Goal: Information Seeking & Learning: Learn about a topic

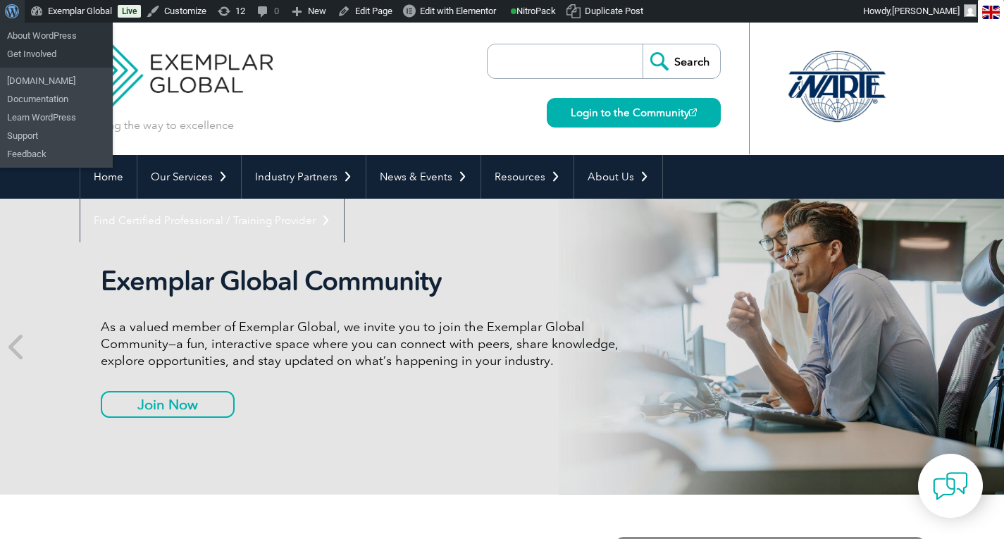
click at [10, 12] on span "Toolbar" at bounding box center [10, 10] width 11 height 20
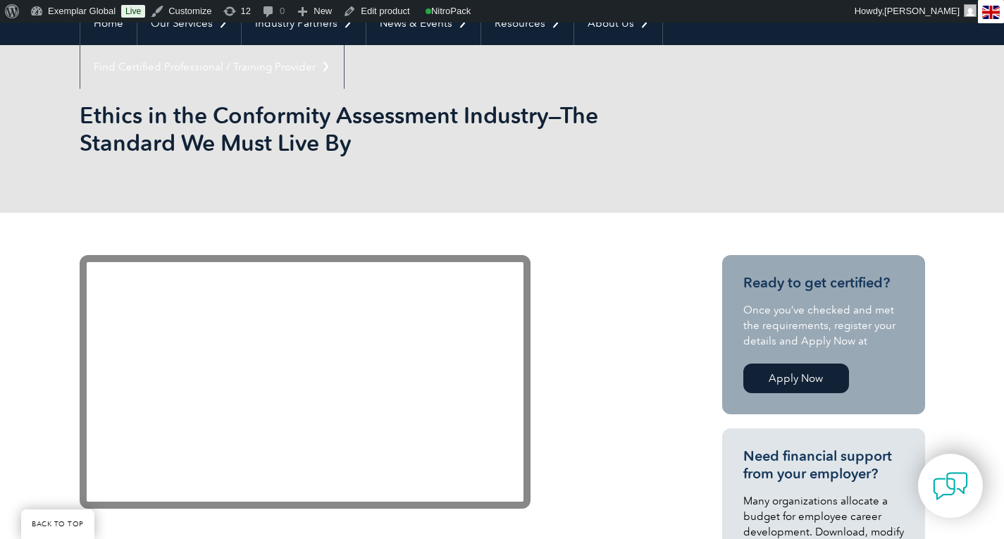
scroll to position [151, 0]
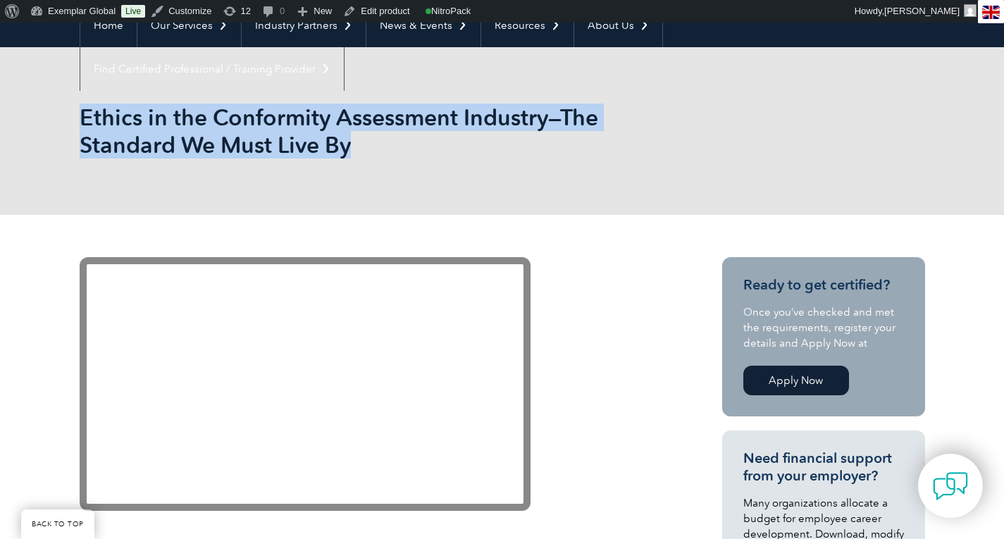
drag, startPoint x: 82, startPoint y: 118, endPoint x: 363, endPoint y: 137, distance: 281.7
click at [363, 137] on h1 "Ethics in the Conformity Assessment Industry—The Standard We Must Live By" at bounding box center [350, 131] width 541 height 55
copy h1 "Ethics in the Conformity Assessment Industry—The Standard We Must Live By"
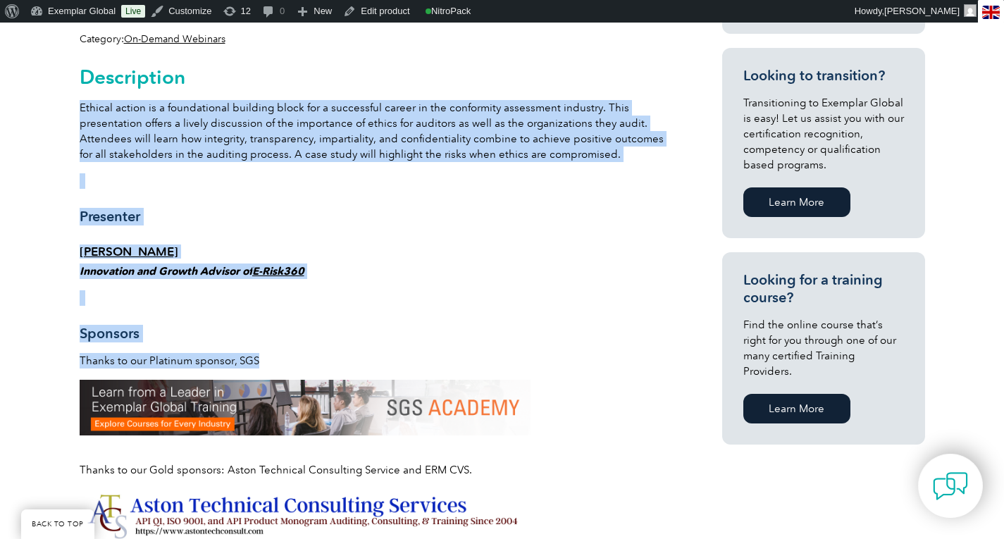
scroll to position [789, 0]
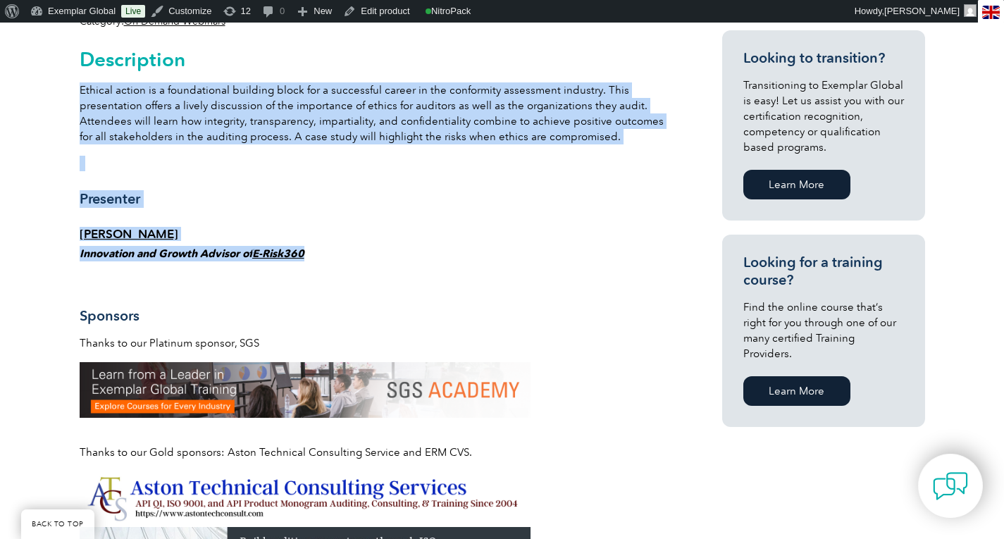
drag, startPoint x: 81, startPoint y: 255, endPoint x: 325, endPoint y: 253, distance: 243.8
click at [325, 253] on div "Description Ethical action is a foundational building block for a successful ca…" at bounding box center [376, 388] width 592 height 719
copy div "Ethical action is a foundational building block for a successful career in the …"
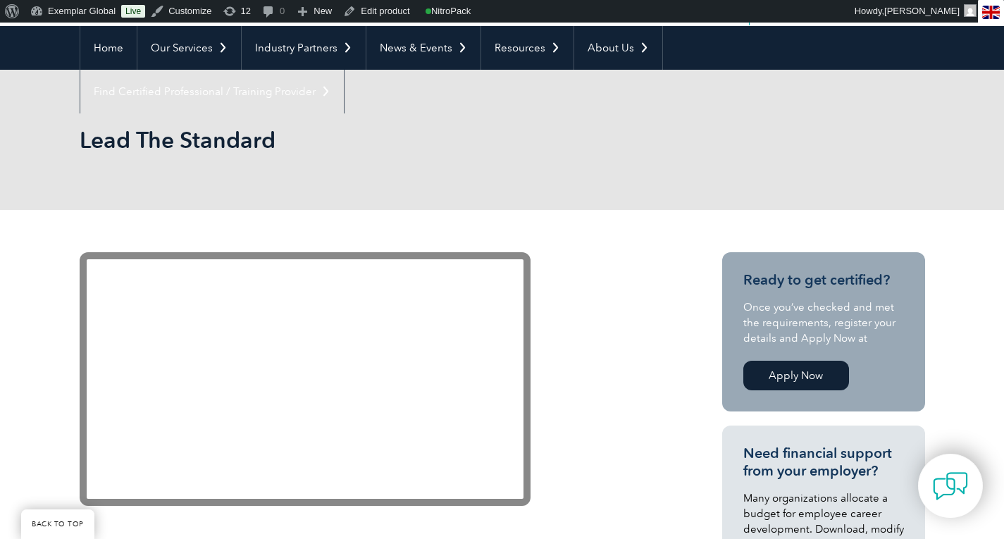
scroll to position [103, 0]
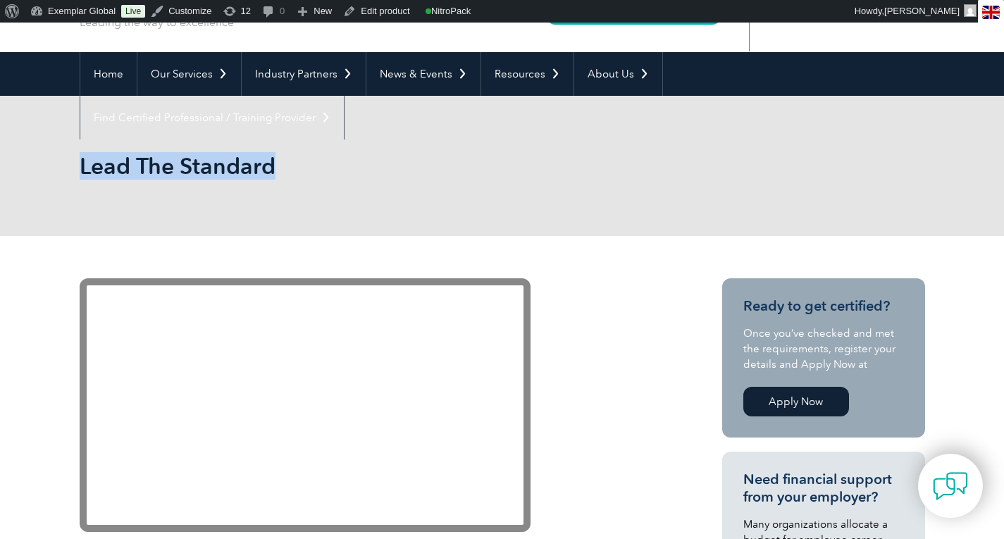
drag, startPoint x: 79, startPoint y: 169, endPoint x: 85, endPoint y: 161, distance: 9.6
click at [85, 161] on div "Lead The Standard" at bounding box center [502, 166] width 1004 height 140
copy h1 "Lead The Standard"
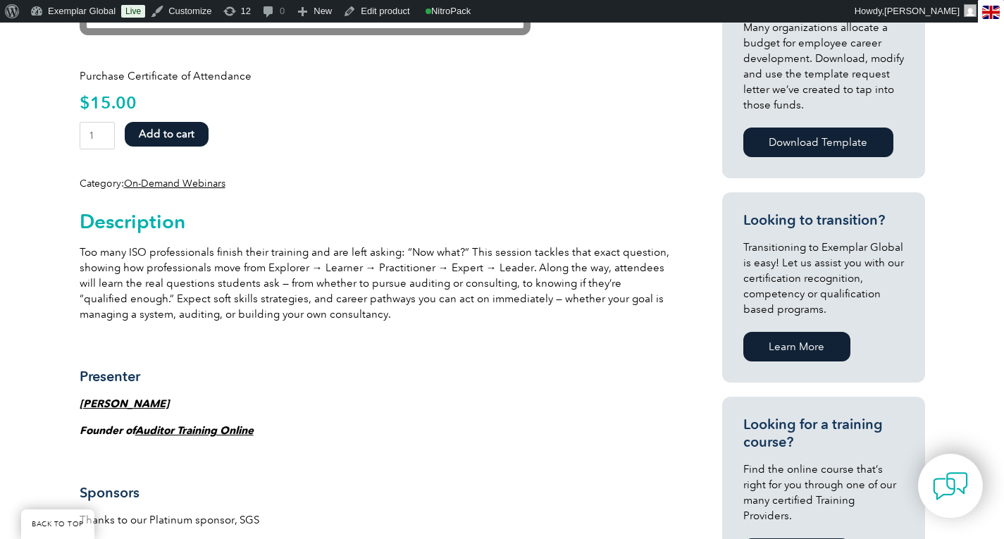
scroll to position [623, 0]
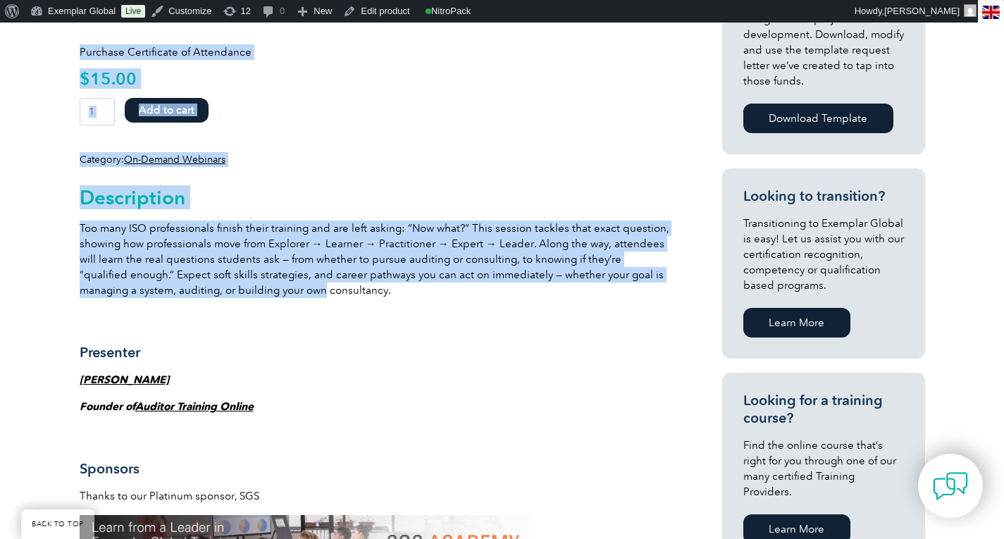
drag, startPoint x: 76, startPoint y: 192, endPoint x: 261, endPoint y: 293, distance: 211.2
click at [261, 293] on div "Purchase Certificate of Attendance $ 15.00 Lead The Standard quantity 1 Add to …" at bounding box center [502, 523] width 1004 height 1616
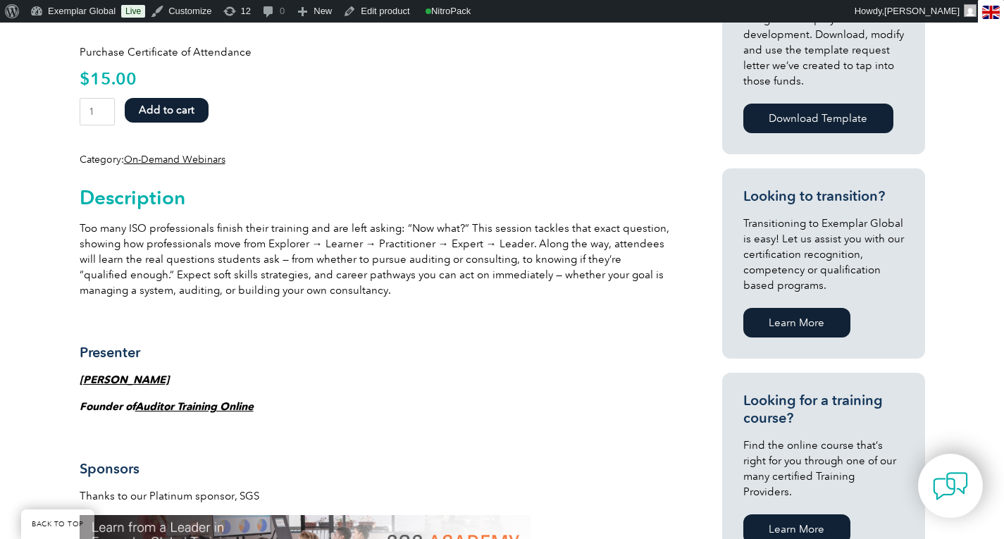
click at [302, 330] on div "Description Too many ISO professionals finish their training and are left askin…" at bounding box center [376, 533] width 592 height 733
click at [83, 201] on h2 "Description" at bounding box center [376, 197] width 592 height 23
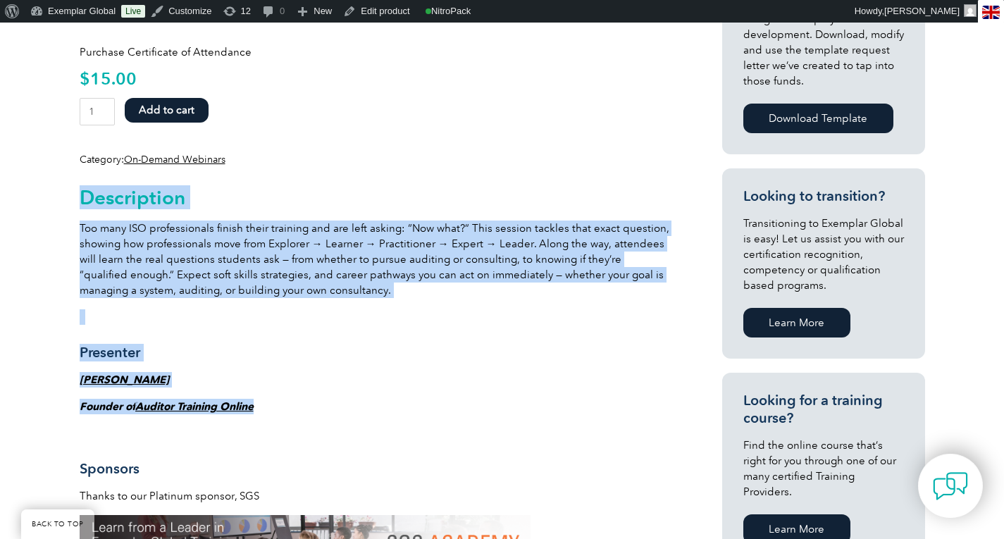
drag, startPoint x: 83, startPoint y: 201, endPoint x: 279, endPoint y: 399, distance: 279.0
click at [279, 399] on div "Description Too many ISO professionals finish their training and are left askin…" at bounding box center [376, 533] width 592 height 733
copy div "Description Too many ISO professionals finish their training and are left askin…"
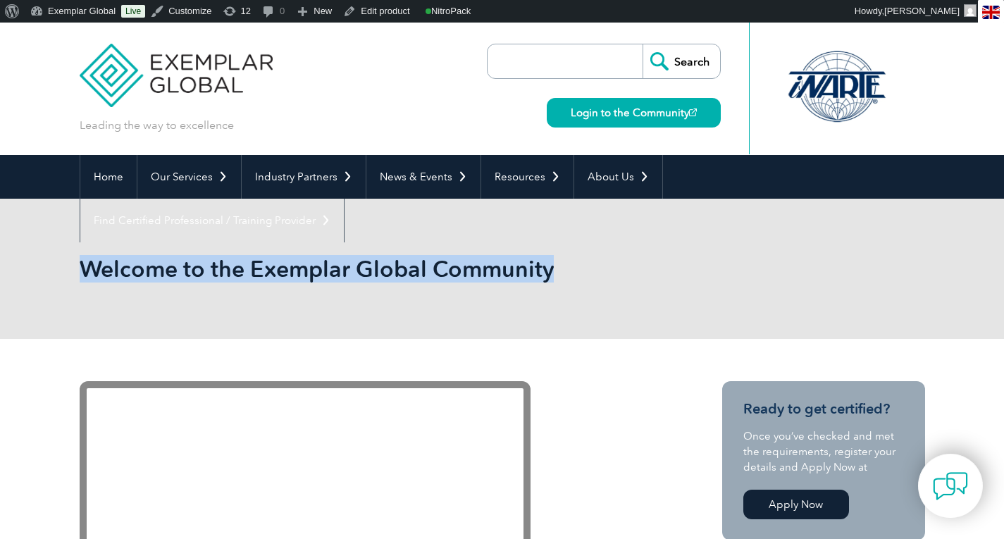
drag, startPoint x: 80, startPoint y: 266, endPoint x: 579, endPoint y: 305, distance: 501.1
click at [579, 305] on div "Welcome to the Exemplar Global Community" at bounding box center [502, 269] width 845 height 140
copy h1 "Welcome to the Exemplar Global Community"
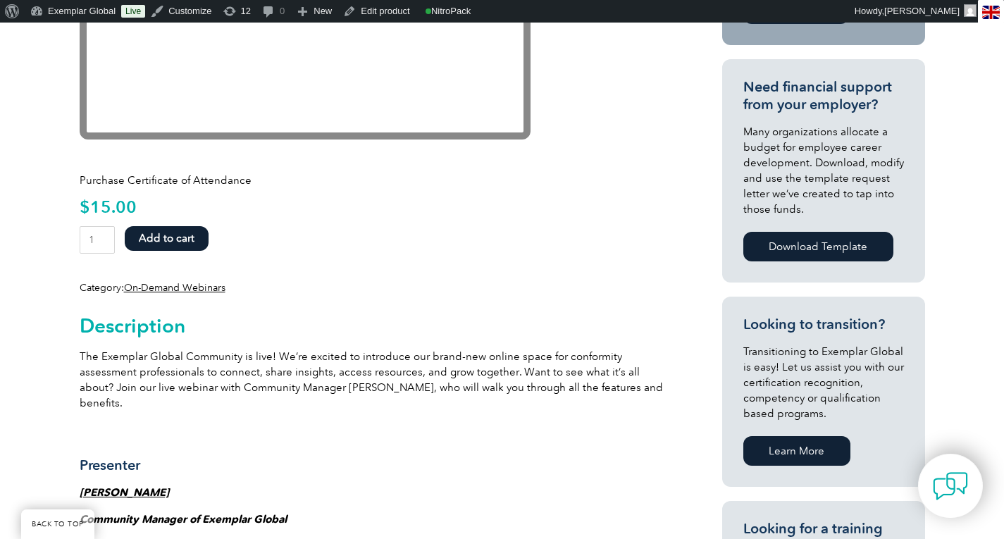
scroll to position [497, 0]
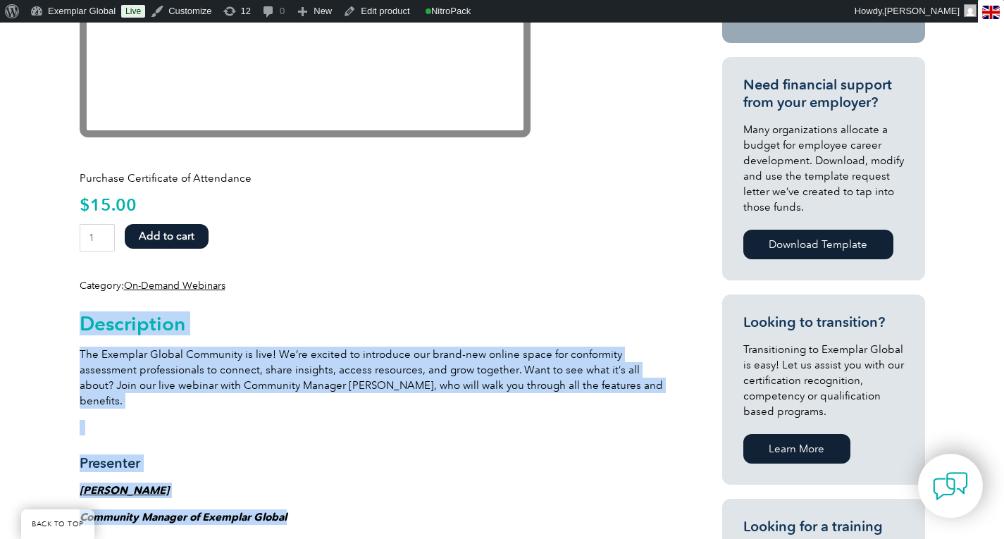
drag, startPoint x: 80, startPoint y: 321, endPoint x: 307, endPoint y: 500, distance: 289.5
copy div "Description The Exemplar Global Community is live! We’re excited to introduce o…"
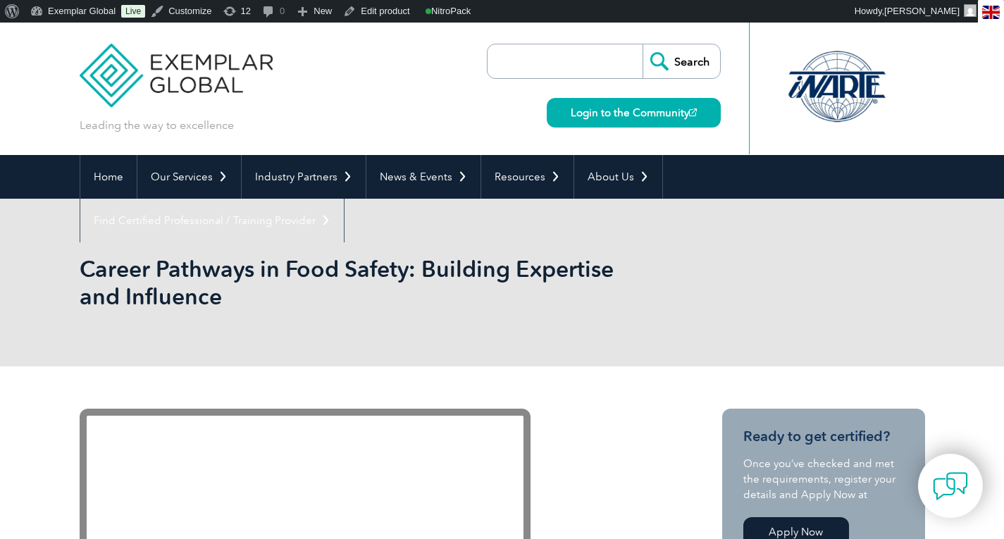
drag, startPoint x: 78, startPoint y: 266, endPoint x: 228, endPoint y: 300, distance: 153.8
click at [228, 300] on div "Career Pathways in Food Safety: Building Expertise and Influence" at bounding box center [502, 283] width 1004 height 168
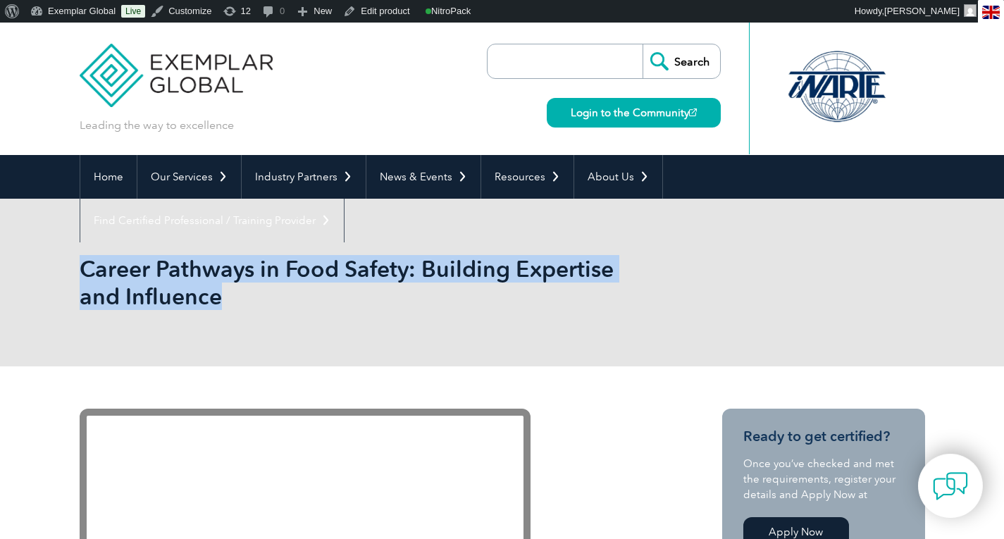
drag, startPoint x: 82, startPoint y: 268, endPoint x: 247, endPoint y: 311, distance: 170.4
click at [247, 311] on div "Career Pathways in Food Safety: Building Expertise and Influence" at bounding box center [502, 283] width 845 height 168
copy h1 "Career Pathways in Food Safety: Building Expertise and Influence"
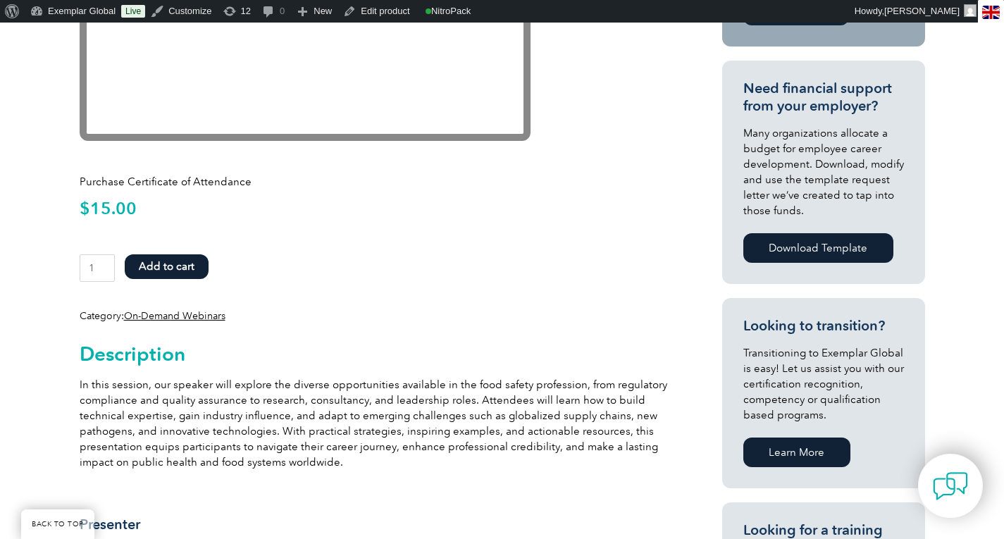
scroll to position [664, 0]
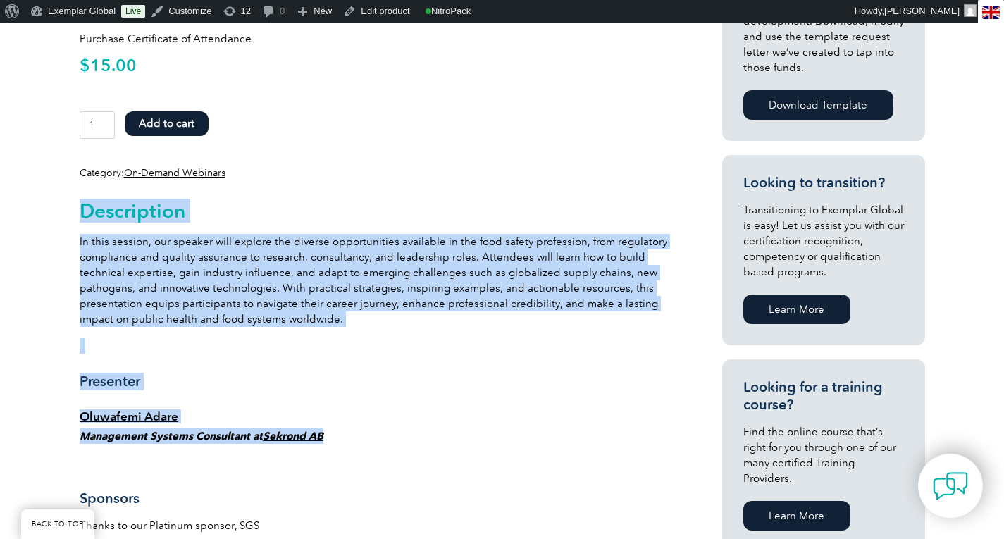
drag, startPoint x: 84, startPoint y: 207, endPoint x: 337, endPoint y: 433, distance: 339.3
copy div "Description In this session, our speaker will explore the diverse opportunities…"
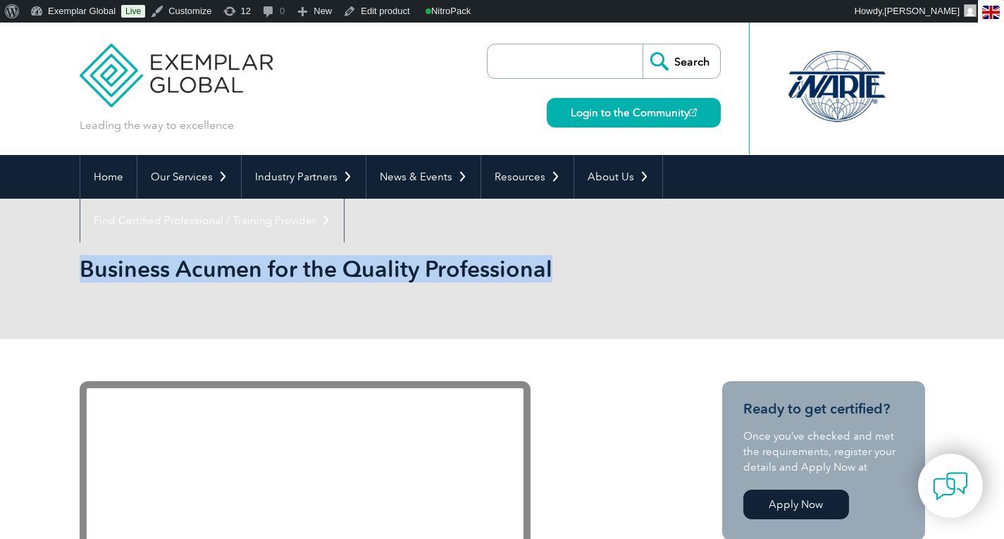
drag, startPoint x: 80, startPoint y: 271, endPoint x: 559, endPoint y: 277, distance: 478.4
click at [559, 277] on h1 "Business Acumen for the Quality Professional" at bounding box center [350, 268] width 541 height 27
copy h1 "Business Acumen for the Quality Professional"
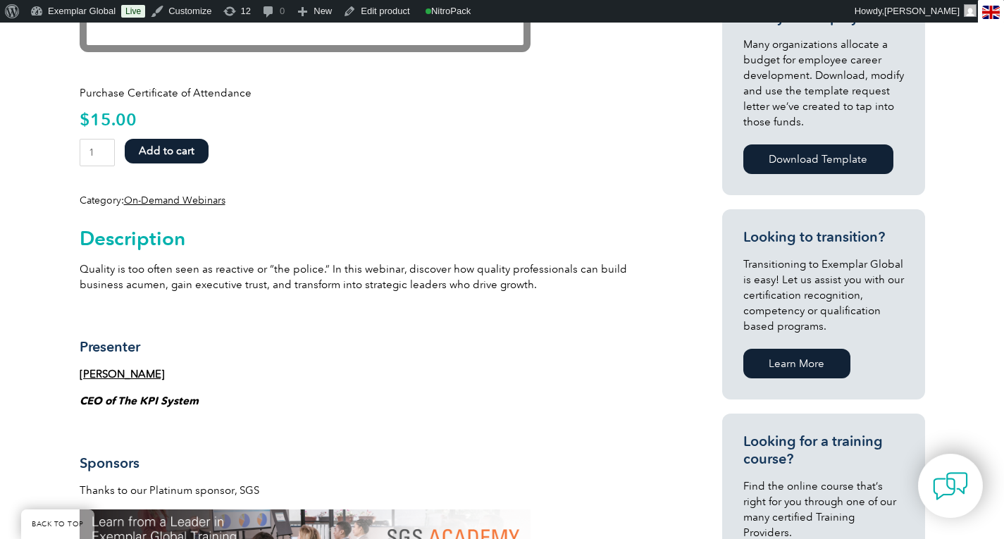
scroll to position [591, 0]
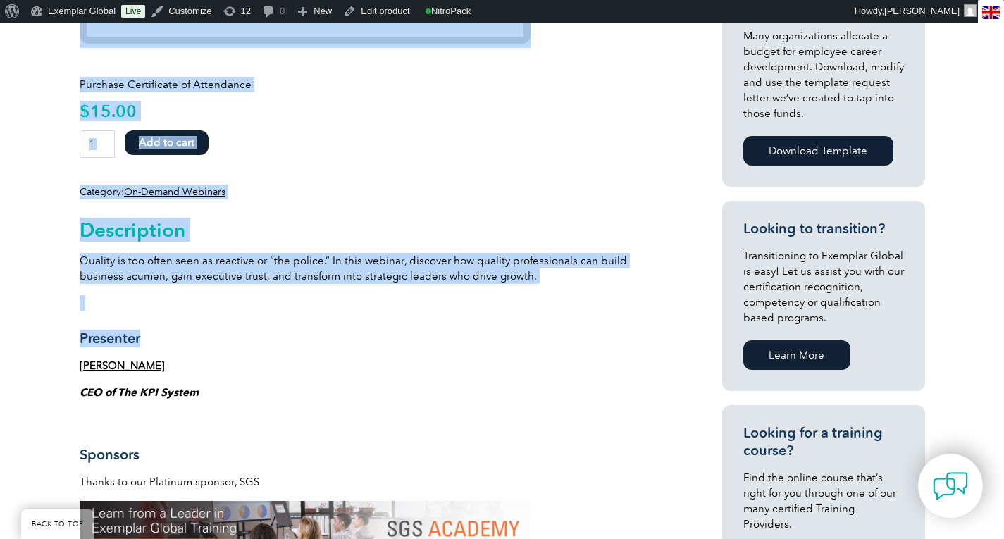
drag, startPoint x: 77, startPoint y: 227, endPoint x: 185, endPoint y: 328, distance: 148.5
click at [185, 328] on div "Purchase Certificate of Attendance $ 15.00 Business Acumen for the Quality Prof…" at bounding box center [502, 526] width 1004 height 1557
click at [287, 338] on h3 "Presenter" at bounding box center [376, 339] width 592 height 18
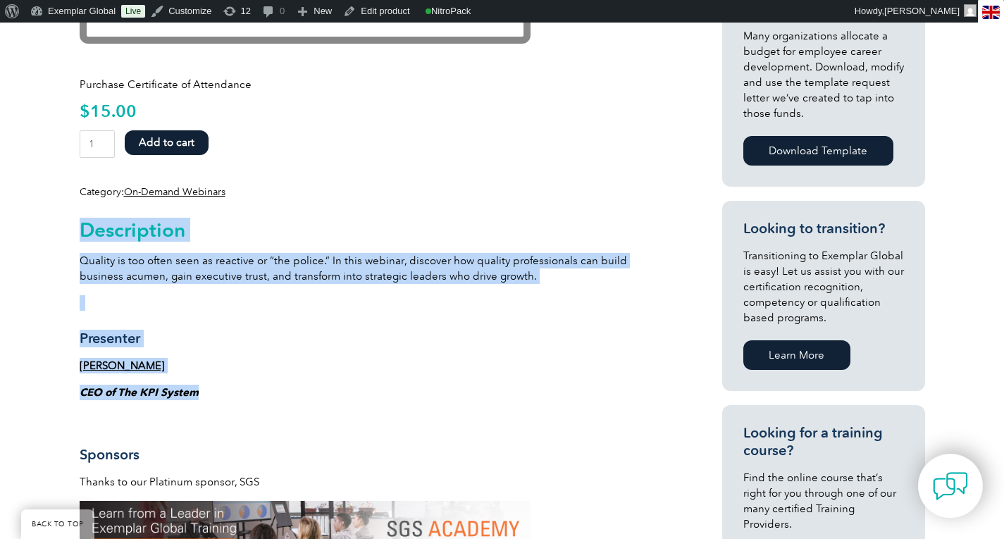
drag, startPoint x: 84, startPoint y: 231, endPoint x: 206, endPoint y: 395, distance: 204.9
click at [206, 395] on div "Description Quality is too often seen as reactive or “the police.” In this webi…" at bounding box center [376, 542] width 592 height 687
copy div "Description Quality is too often seen as reactive or “the police.” In this webi…"
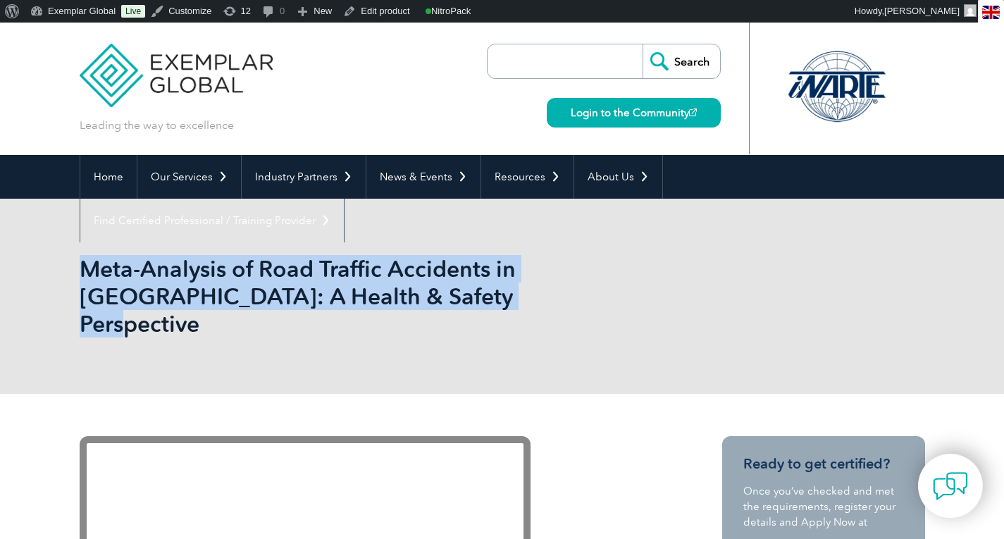
drag, startPoint x: 85, startPoint y: 269, endPoint x: 546, endPoint y: 299, distance: 462.4
click at [546, 299] on h1 "Meta-Analysis of Road Traffic Accidents in Bangladesh: A Health & Safety Perspe…" at bounding box center [350, 296] width 541 height 82
copy h1 "Meta-Analysis of Road Traffic Accidents in Bangladesh: A Health & Safety Perspe…"
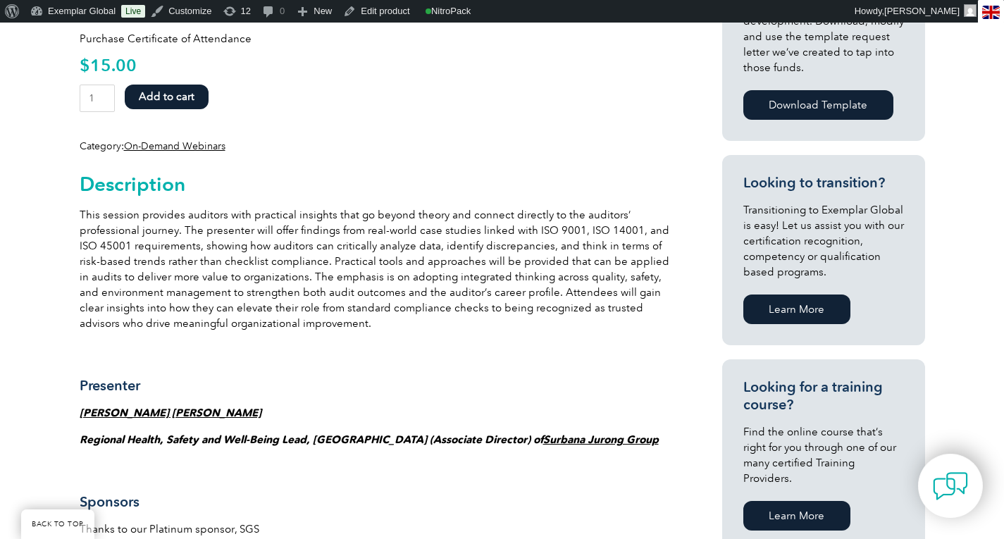
scroll to position [724, 0]
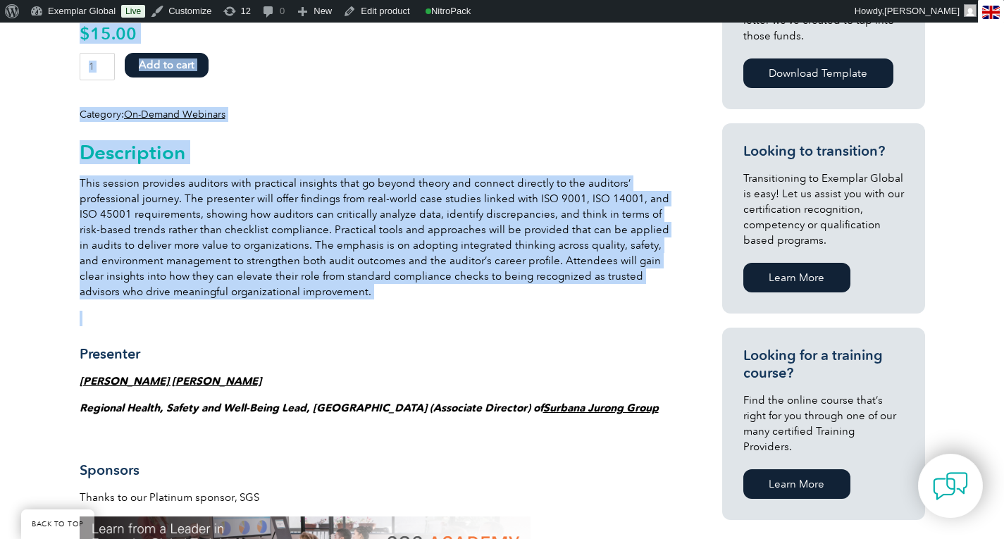
drag, startPoint x: 73, startPoint y: 121, endPoint x: 278, endPoint y: 293, distance: 267.0
click at [278, 293] on div "Purchase Certificate of Attendance $ 15.00 Meta-Analysis of Road Traffic Accide…" at bounding box center [502, 495] width 1004 height 1650
click at [343, 311] on p at bounding box center [376, 318] width 592 height 15
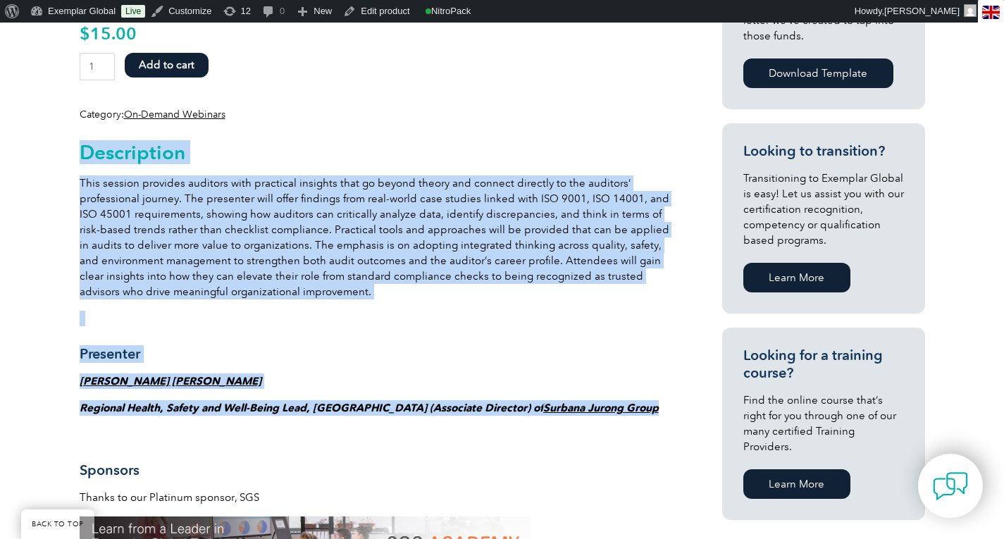
drag, startPoint x: 80, startPoint y: 125, endPoint x: 618, endPoint y: 380, distance: 594.7
click at [618, 380] on div "Description This session provides auditors with practical insights that go beyo…" at bounding box center [376, 512] width 592 height 780
copy div "Description This session provides auditors with practical insights that go beyo…"
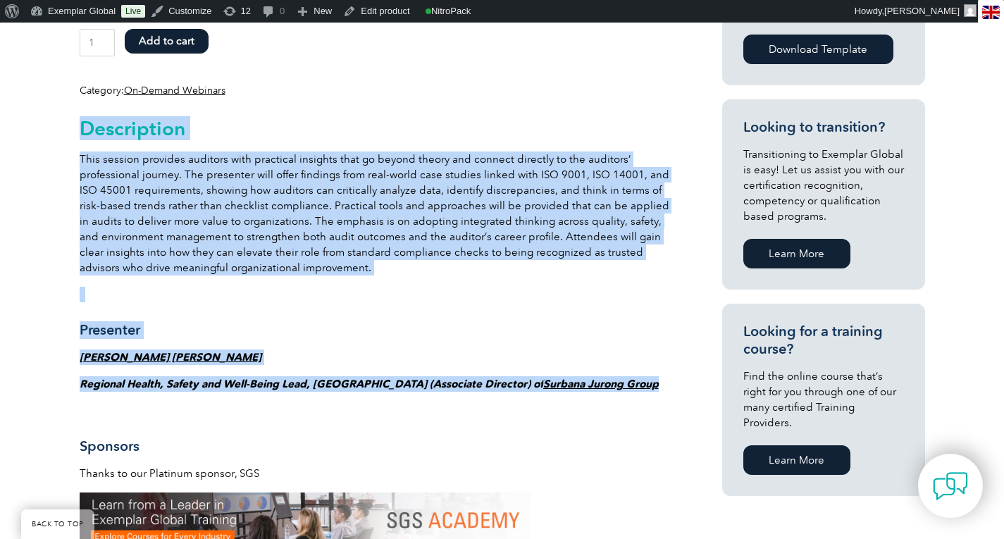
scroll to position [886, 0]
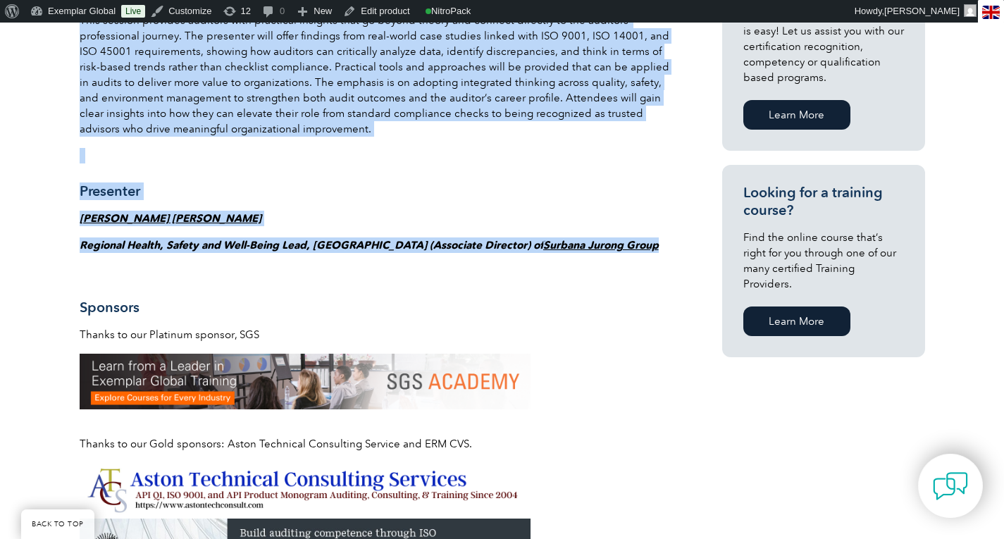
click at [268, 182] on h3 "Presenter" at bounding box center [376, 191] width 592 height 18
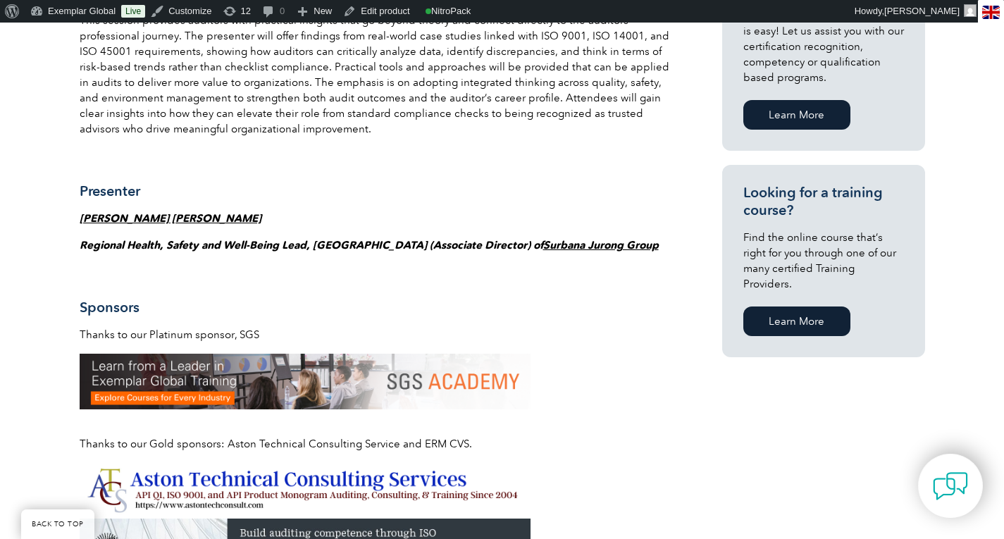
drag, startPoint x: 265, startPoint y: 191, endPoint x: 99, endPoint y: 192, distance: 166.3
click at [99, 211] on p "Dr. Syed Mahmood Shahidul Islam" at bounding box center [376, 218] width 592 height 15
drag, startPoint x: 113, startPoint y: 189, endPoint x: 339, endPoint y: 168, distance: 227.1
click at [339, 182] on h3 "Presenter" at bounding box center [376, 191] width 592 height 18
drag, startPoint x: 278, startPoint y: 189, endPoint x: 99, endPoint y: 192, distance: 178.3
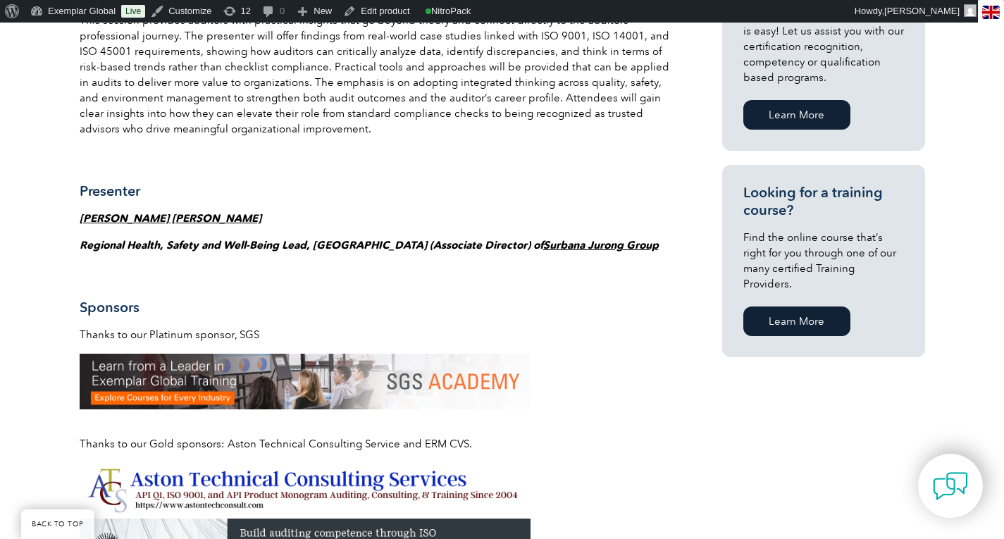
click at [99, 211] on p "Dr. Syed Mahmood Shahidul Islam" at bounding box center [376, 218] width 592 height 15
copy strong "Syed Mahmood Shahidul Islam"
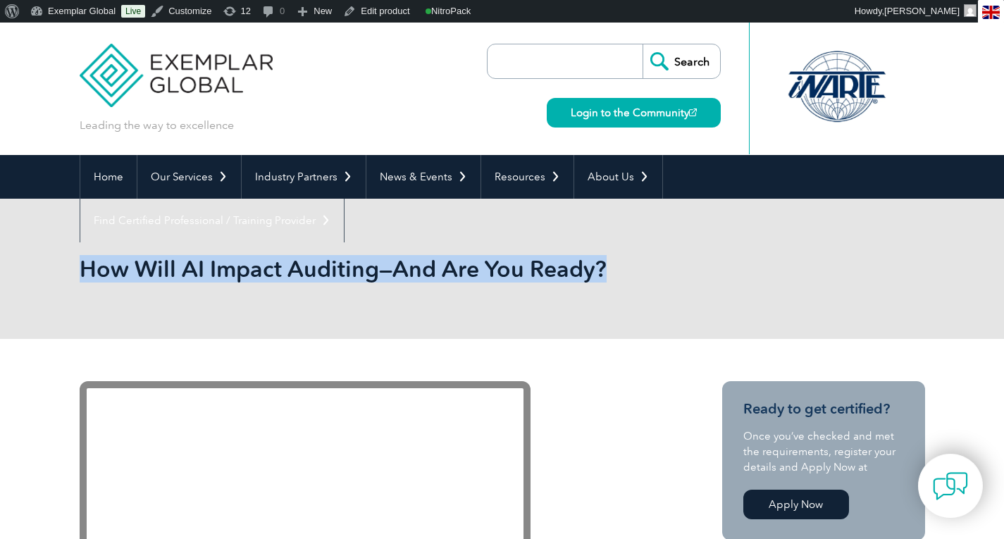
drag, startPoint x: 82, startPoint y: 270, endPoint x: 609, endPoint y: 257, distance: 527.1
click at [609, 257] on h1 "How Will AI Impact Auditing—And Are You Ready?" at bounding box center [350, 268] width 541 height 27
copy h1 "How Will AI Impact Auditing—And Are You Ready?"
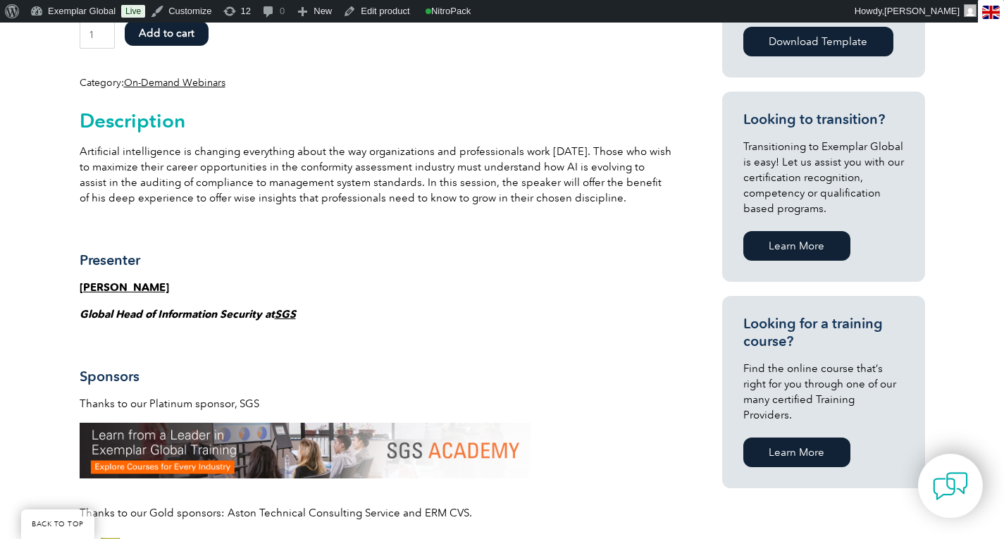
scroll to position [736, 0]
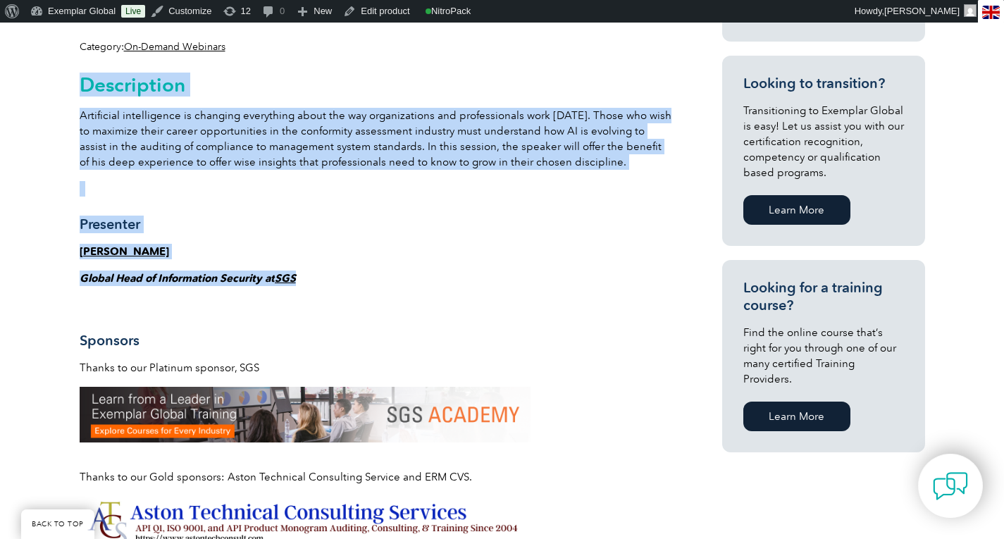
drag, startPoint x: 83, startPoint y: 85, endPoint x: 320, endPoint y: 273, distance: 302.8
click at [320, 273] on div "Description Artificial intelligence is changing everything about the way organi…" at bounding box center [376, 413] width 592 height 718
copy div "Description Artificial intelligence is changing everything about the way organi…"
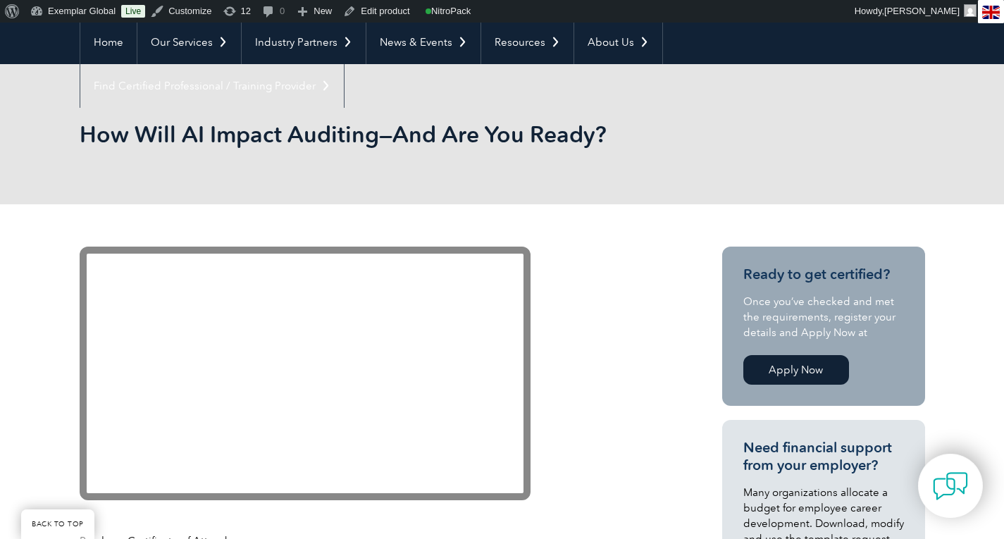
scroll to position [0, 0]
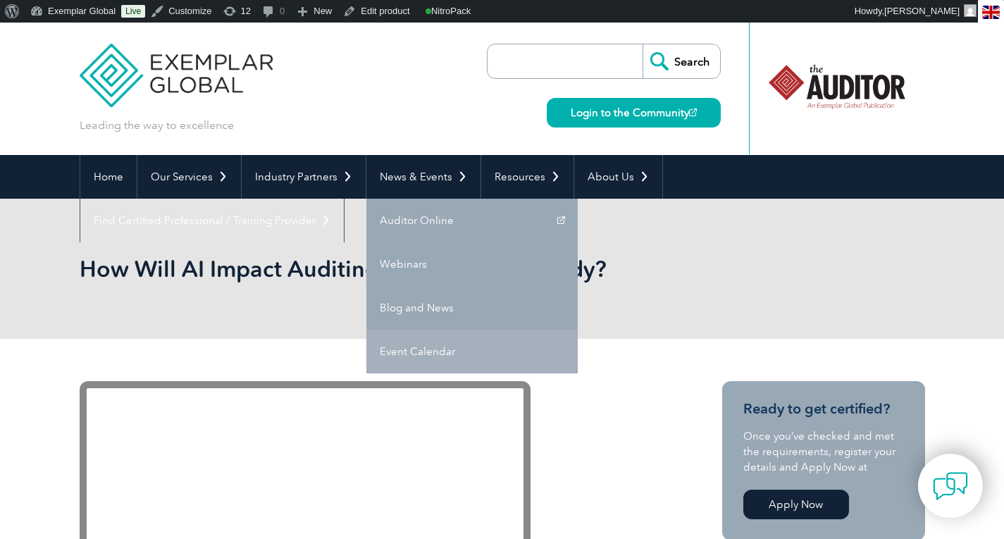
click at [421, 347] on link "Event Calendar" at bounding box center [471, 352] width 211 height 44
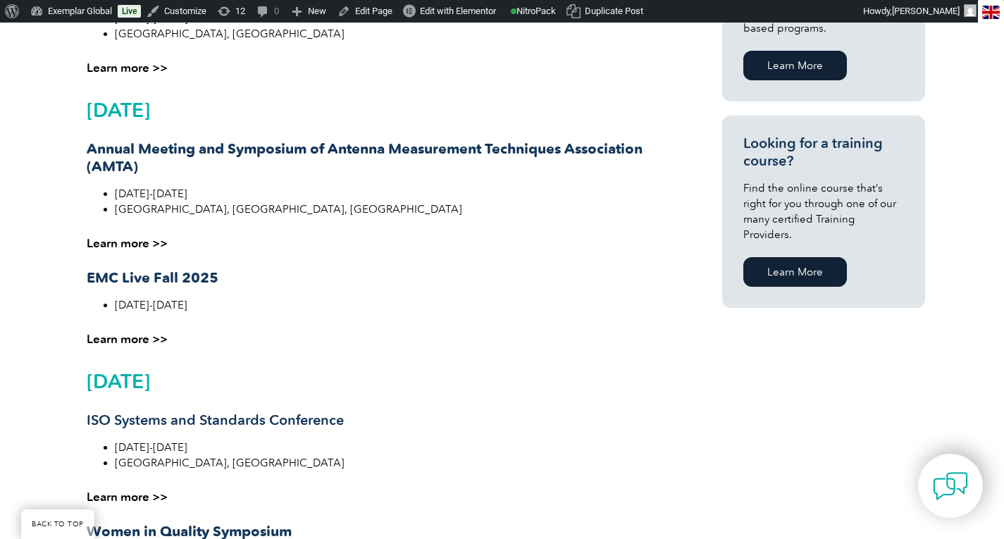
scroll to position [897, 0]
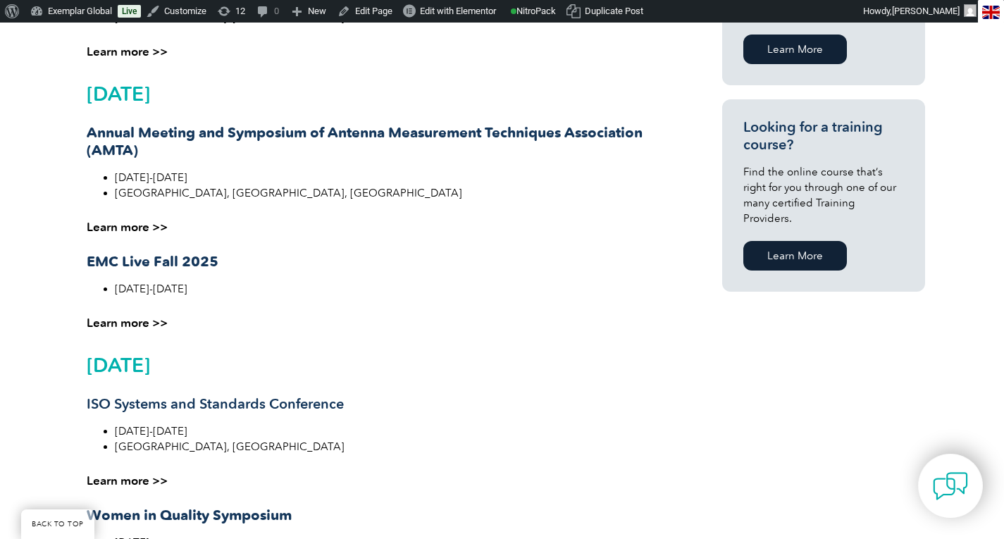
click at [127, 321] on link "Learn more >>" at bounding box center [127, 323] width 81 height 14
